Goal: Find specific page/section: Find specific page/section

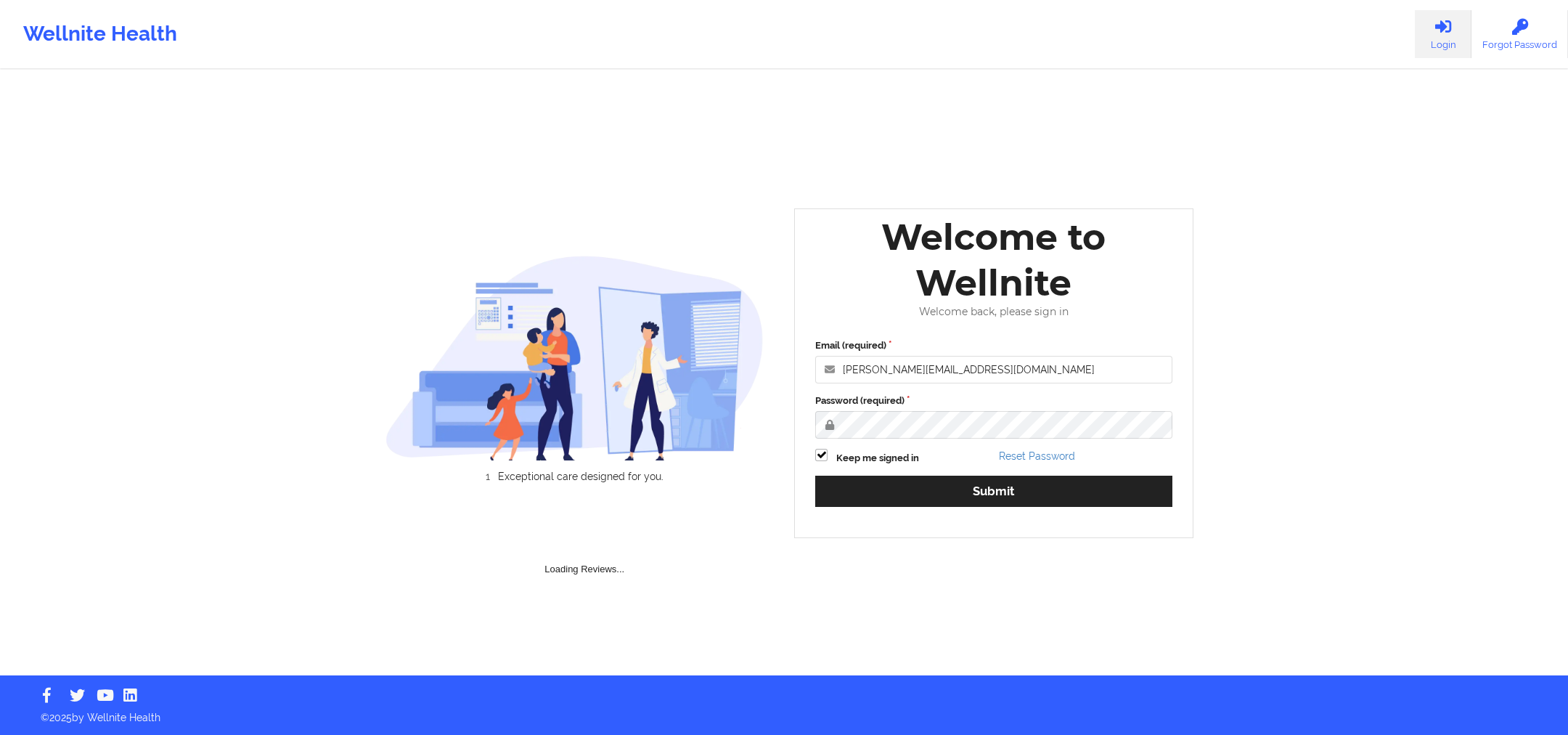
click at [995, 498] on button "Submit" at bounding box center [994, 491] width 358 height 32
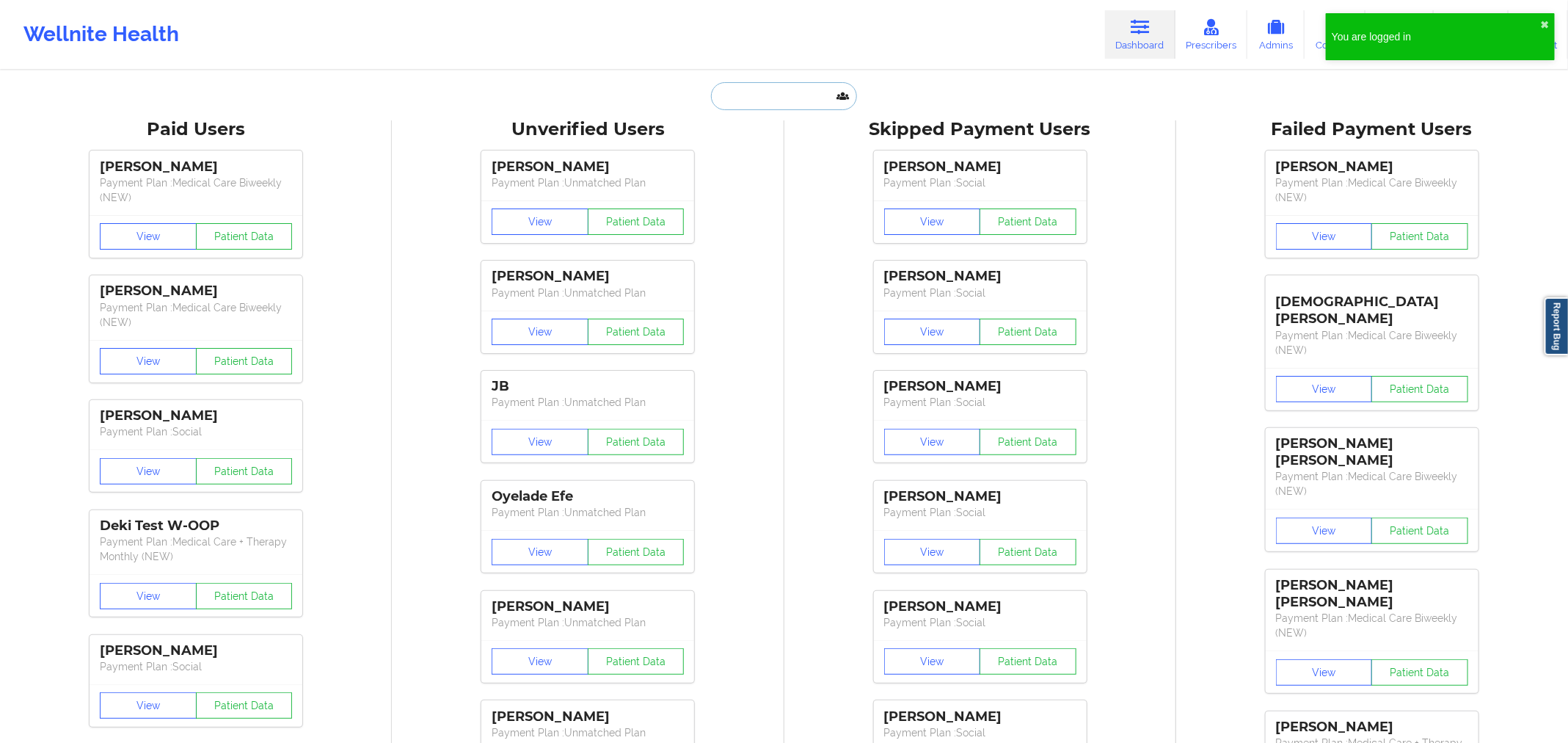
click at [779, 85] on input "text" at bounding box center [784, 97] width 146 height 28
paste input "MARC LAURISTON"
type input "MARC LAURISTON"
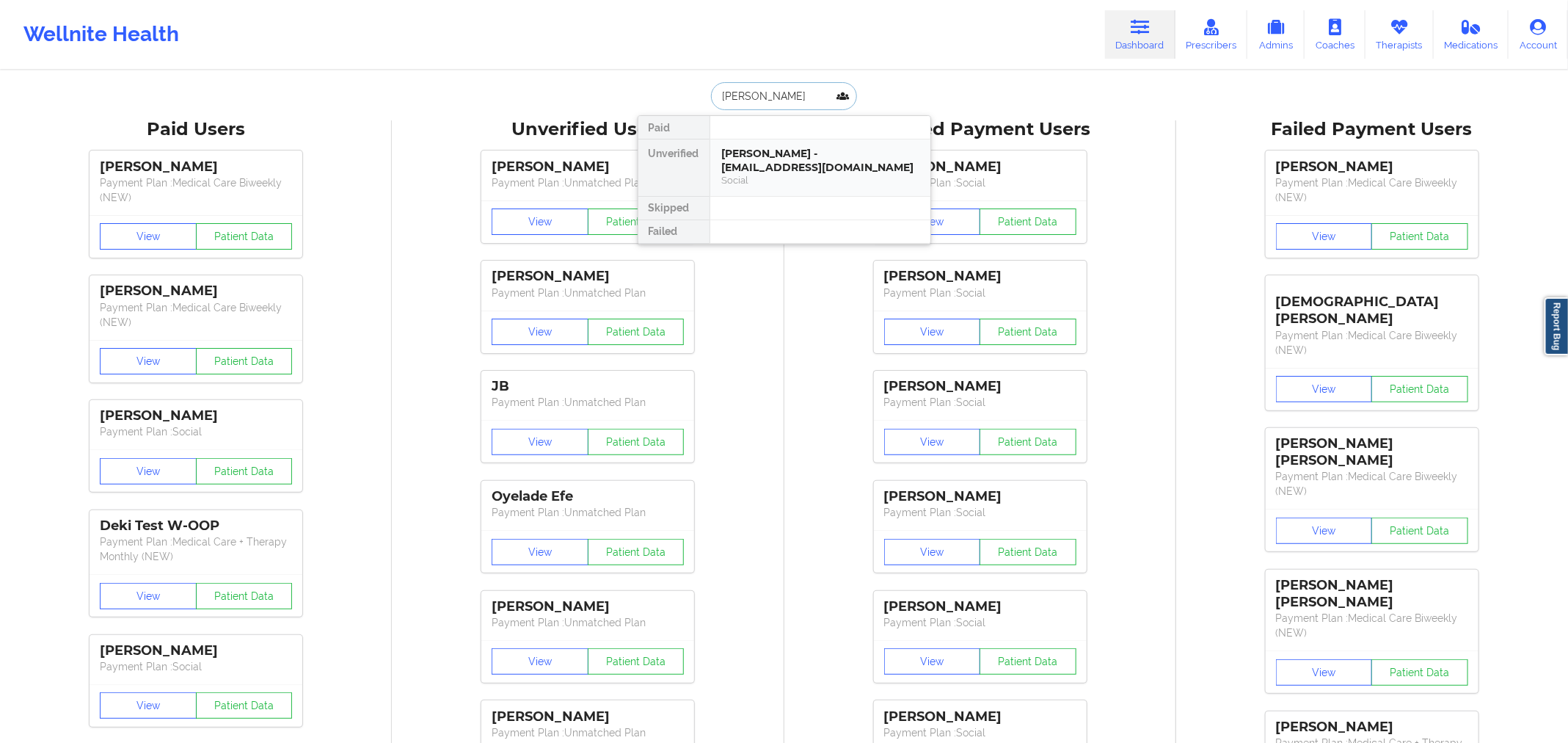
click at [736, 151] on div "MARC LAURISTON - kenly0127@gmail.com" at bounding box center [820, 160] width 197 height 27
